Goal: Task Accomplishment & Management: Manage account settings

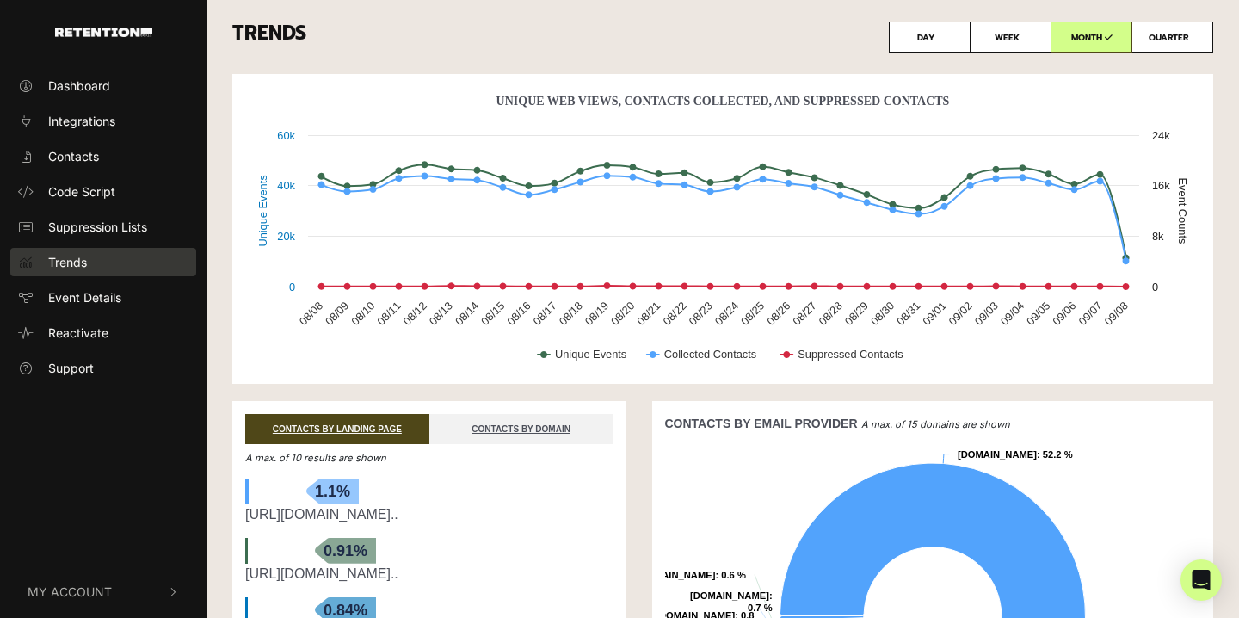
click at [91, 262] on link "Trends" at bounding box center [103, 262] width 186 height 28
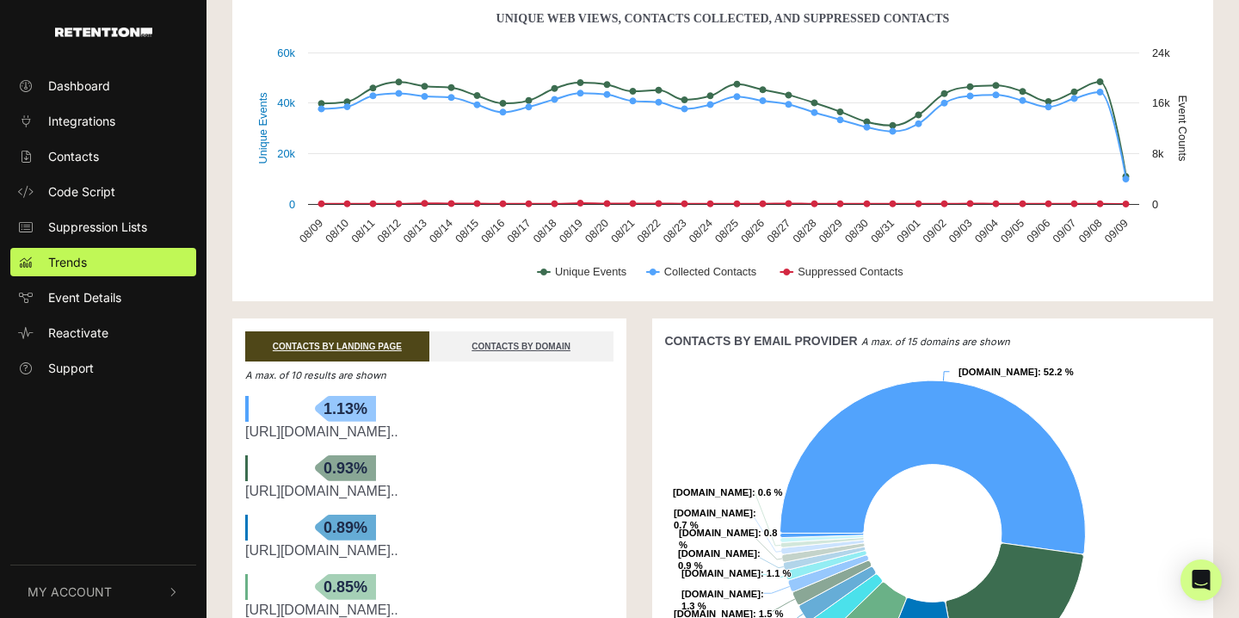
scroll to position [111, 0]
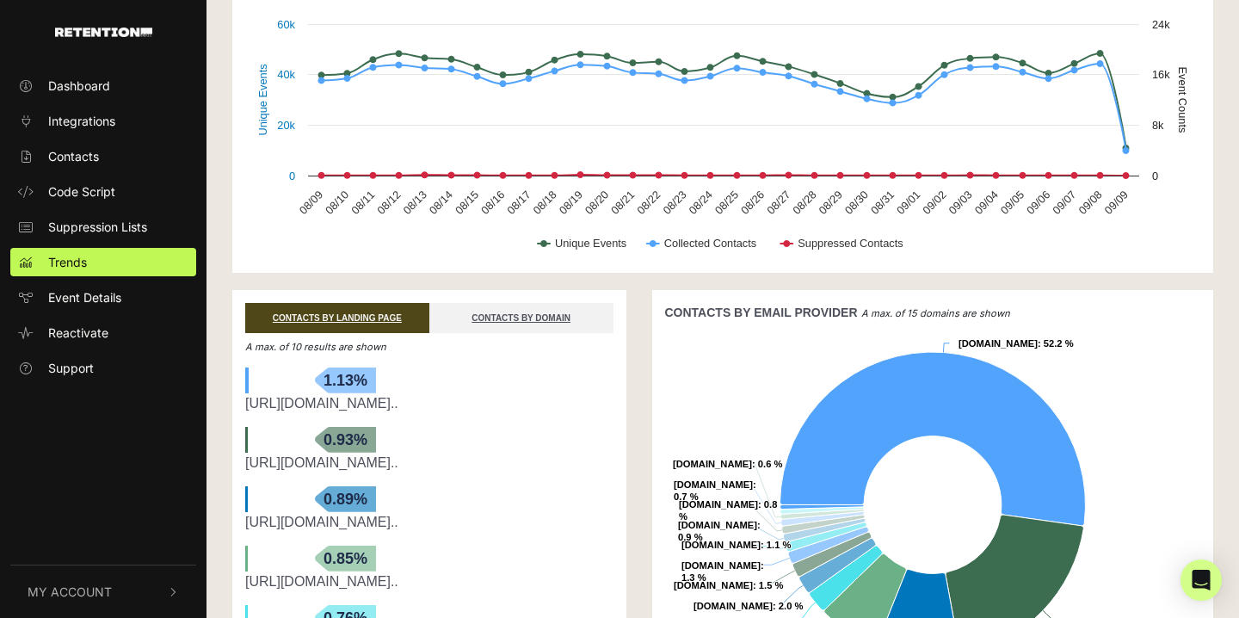
click at [128, 594] on button "My Account" at bounding box center [103, 591] width 186 height 52
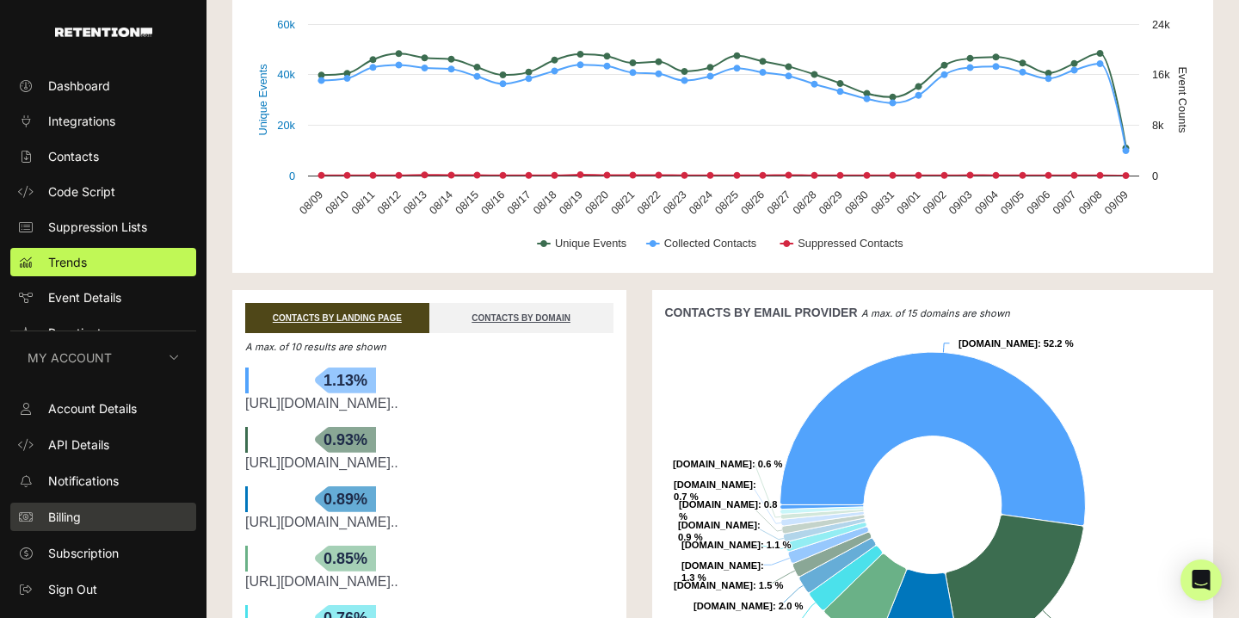
click at [71, 513] on span "Billing" at bounding box center [64, 517] width 33 height 18
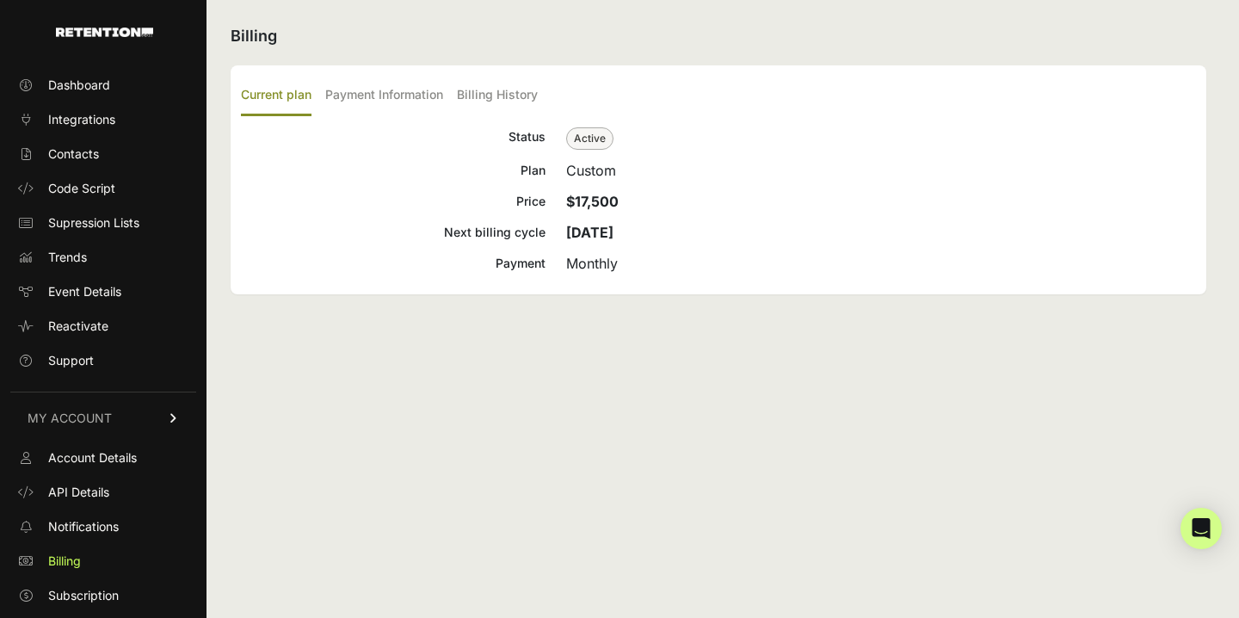
scroll to position [27, 0]
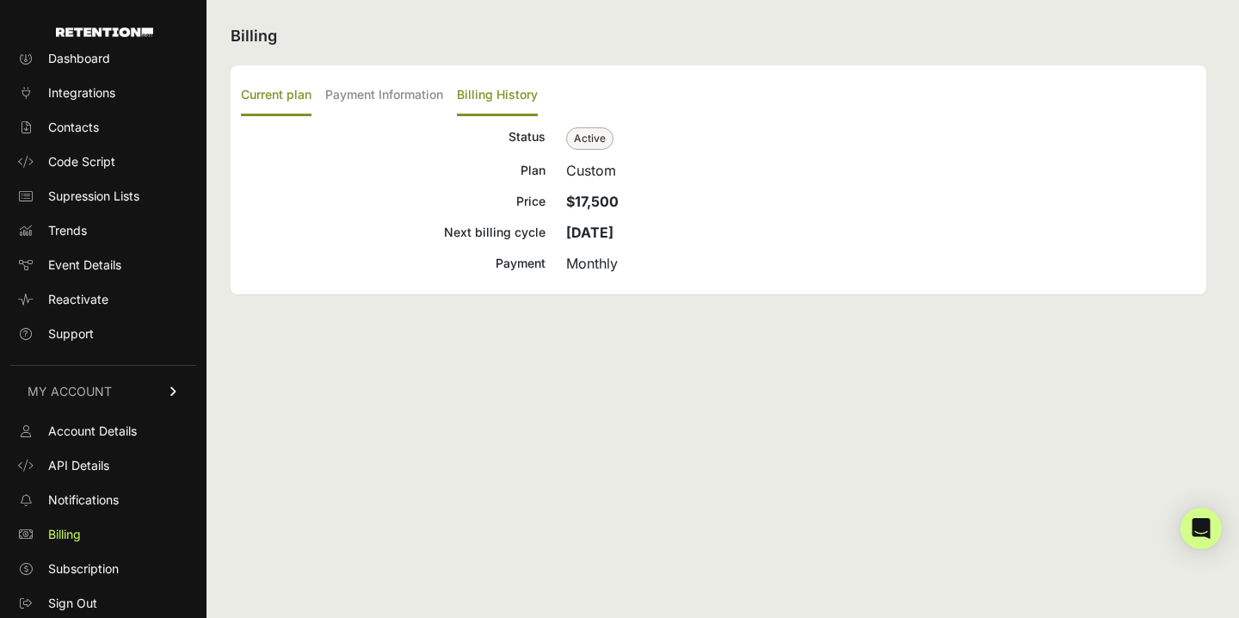
click at [500, 95] on label "Billing History" at bounding box center [497, 96] width 81 height 40
click at [0, 0] on input "Billing History" at bounding box center [0, 0] width 0 height 0
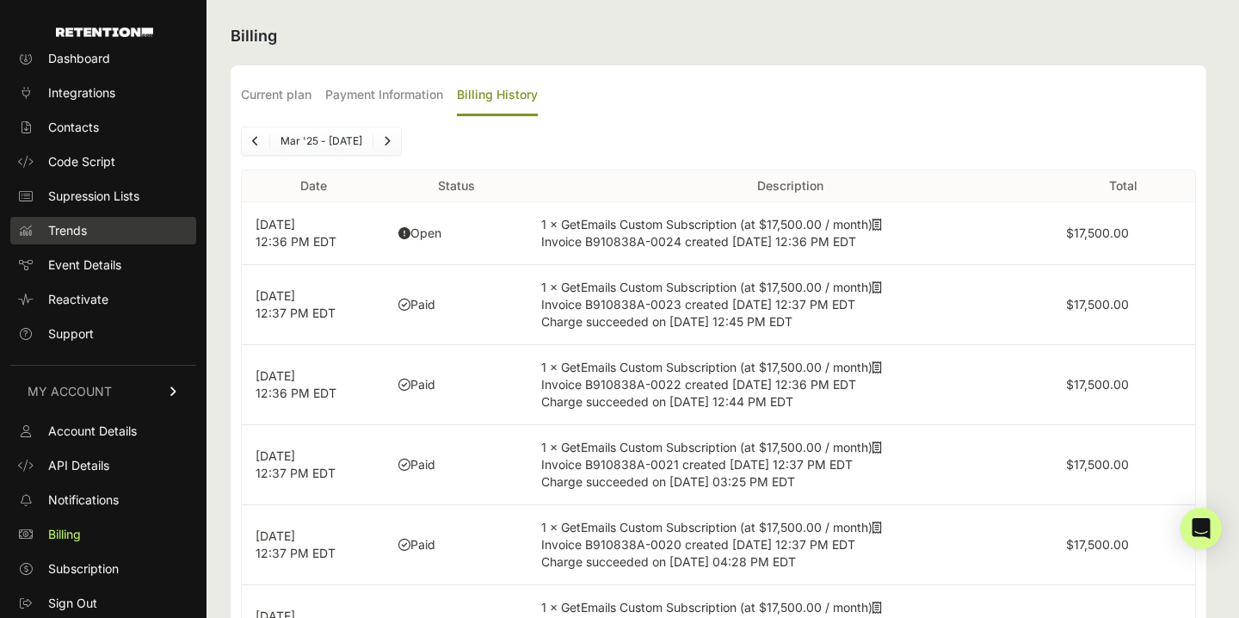
click at [75, 229] on span "Trends" at bounding box center [67, 230] width 39 height 17
click at [62, 222] on span "Trends" at bounding box center [67, 230] width 39 height 17
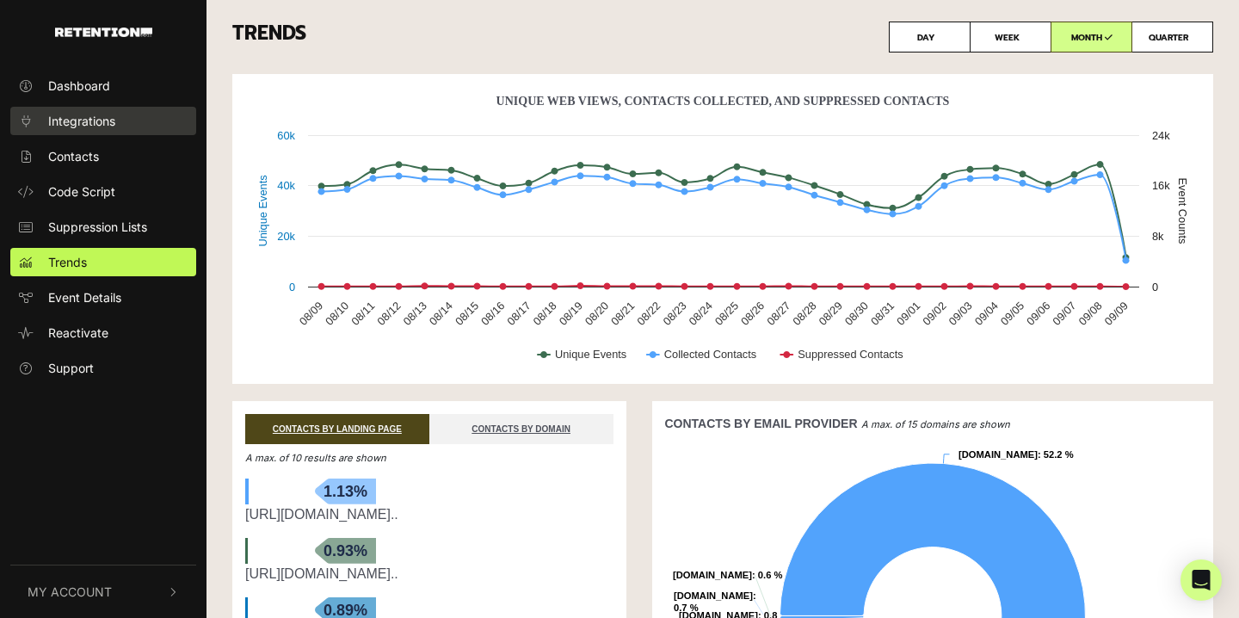
click at [83, 127] on span "Integrations" at bounding box center [81, 121] width 67 height 18
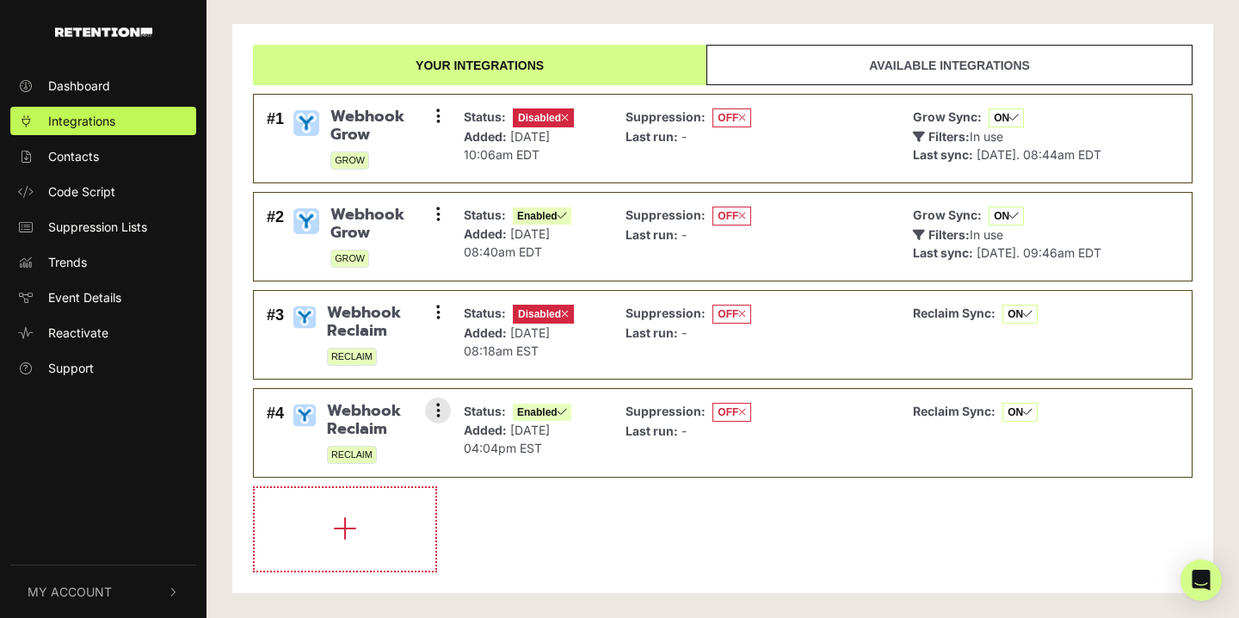
scroll to position [37, 0]
